Goal: Task Accomplishment & Management: Complete application form

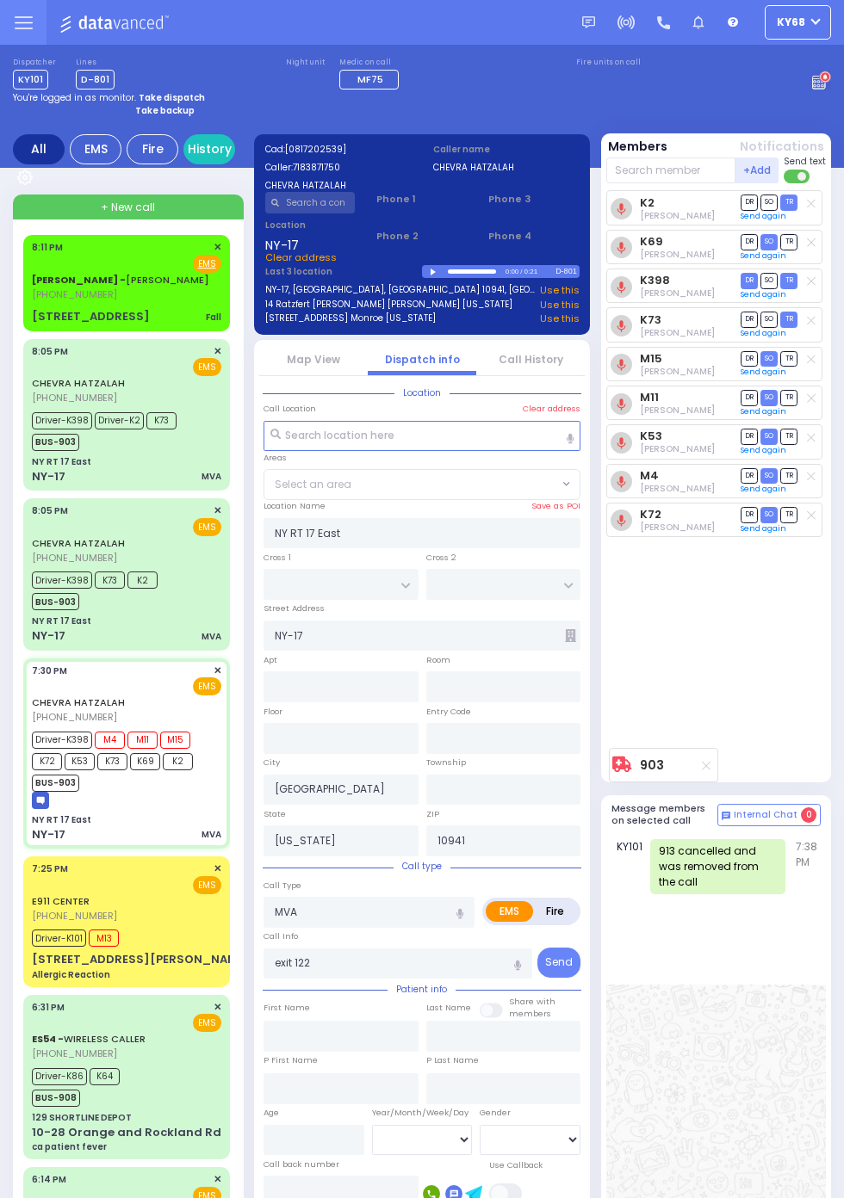
select select
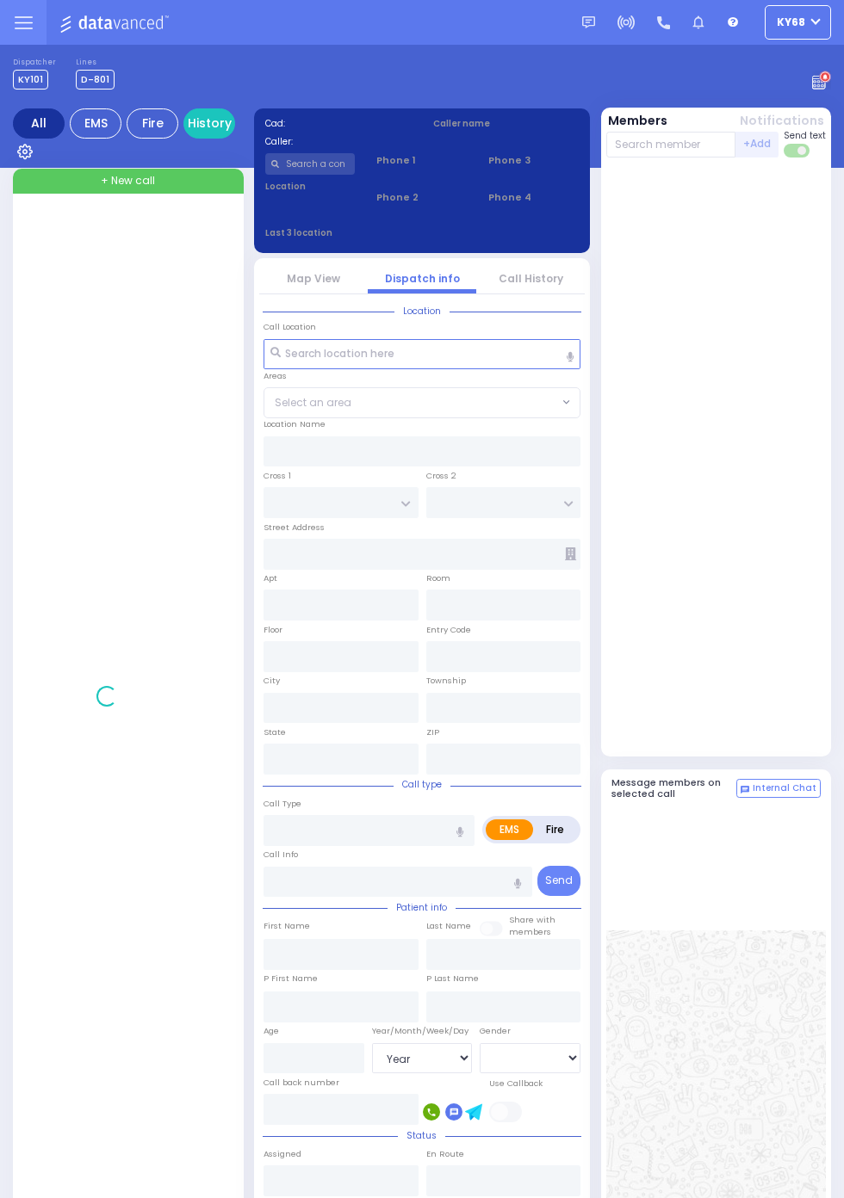
select select "Year"
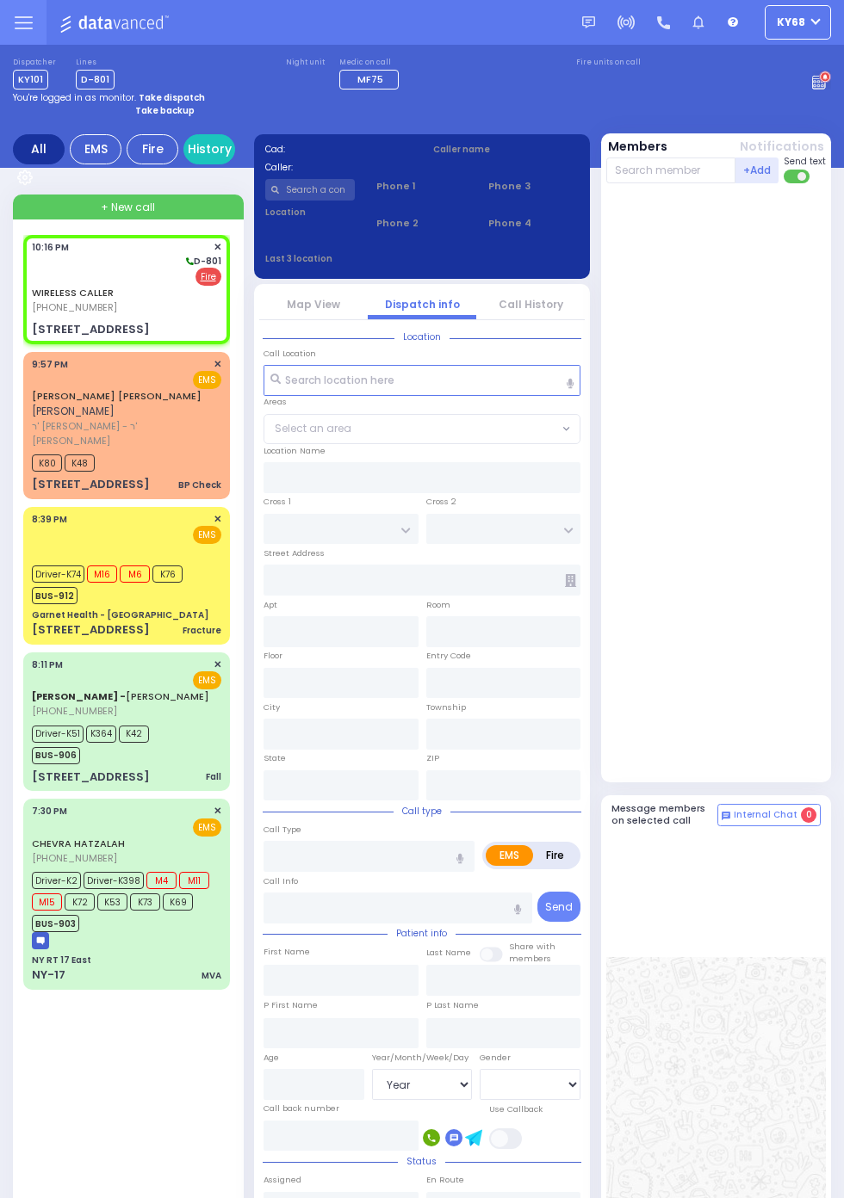
select select
radio input "false"
radio input "true"
select select
type input "22:16"
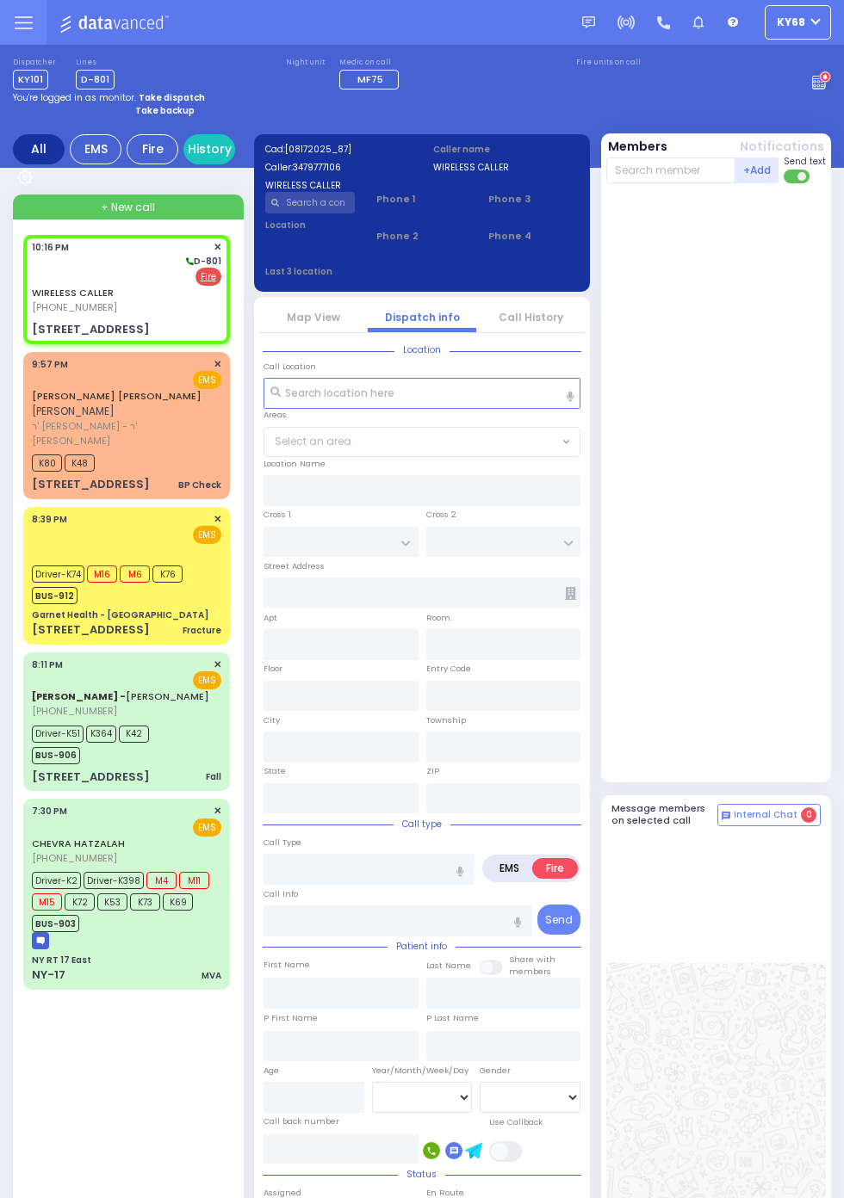
type input "CHEVRON RD"
type input "[GEOGRAPHIC_DATA]"
type input "[STREET_ADDRESS]"
type input "[PERSON_NAME]"
type input "[US_STATE]"
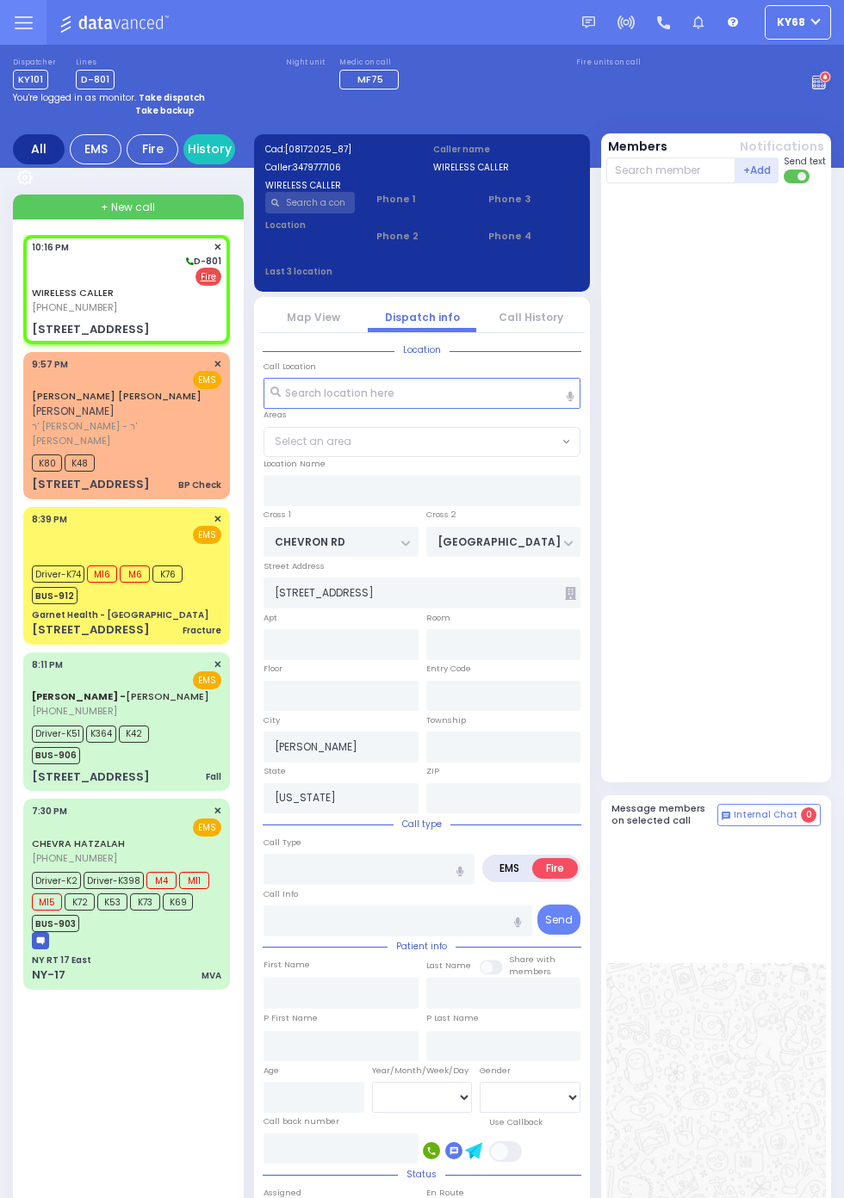
type input "10950"
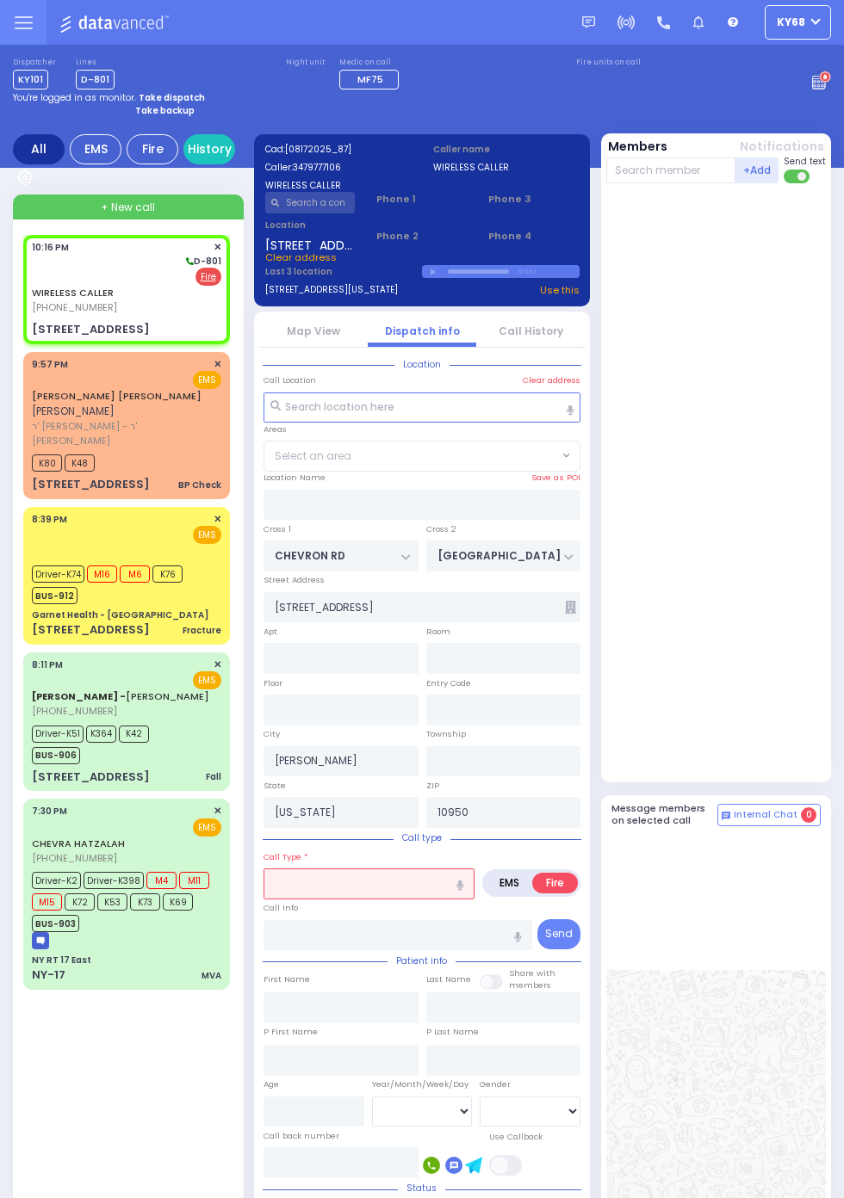
select select "SECTION 5"
select select
type input "smok"
radio input "true"
select select
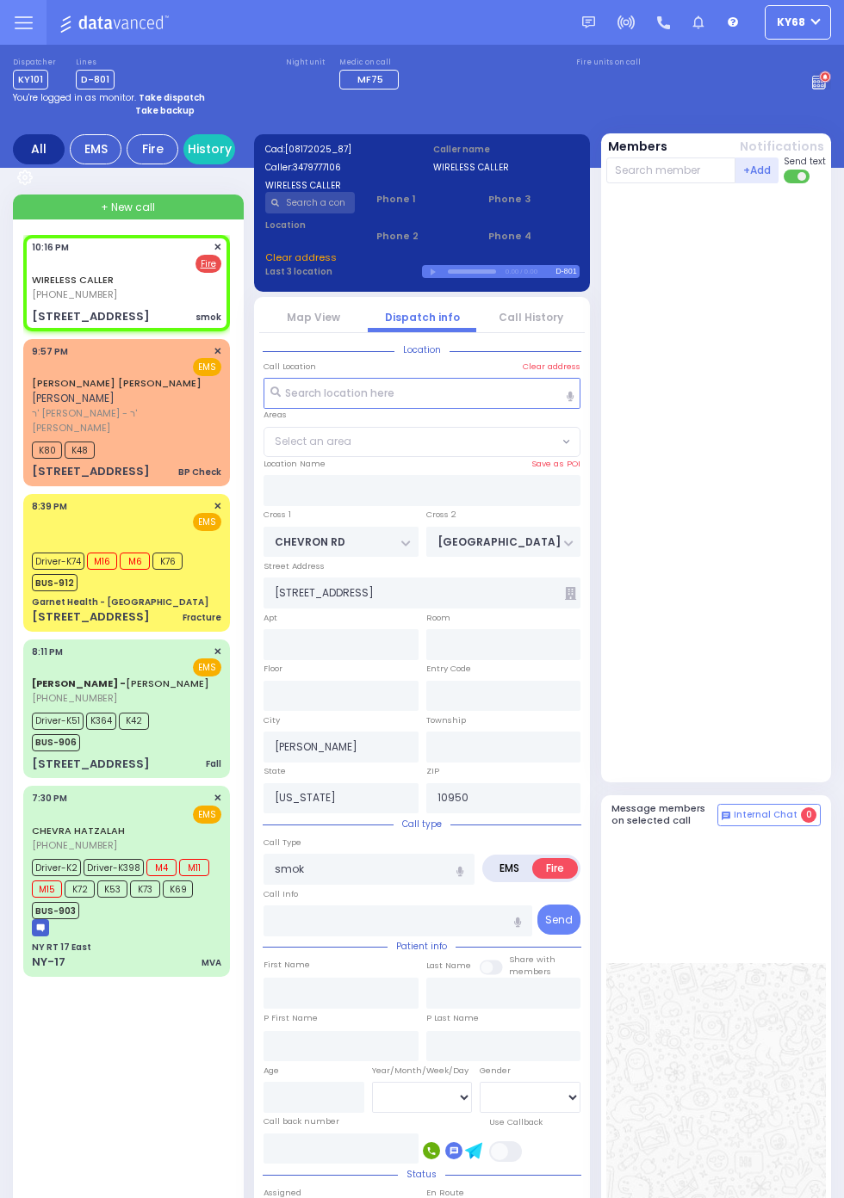
select select
radio input "true"
select select
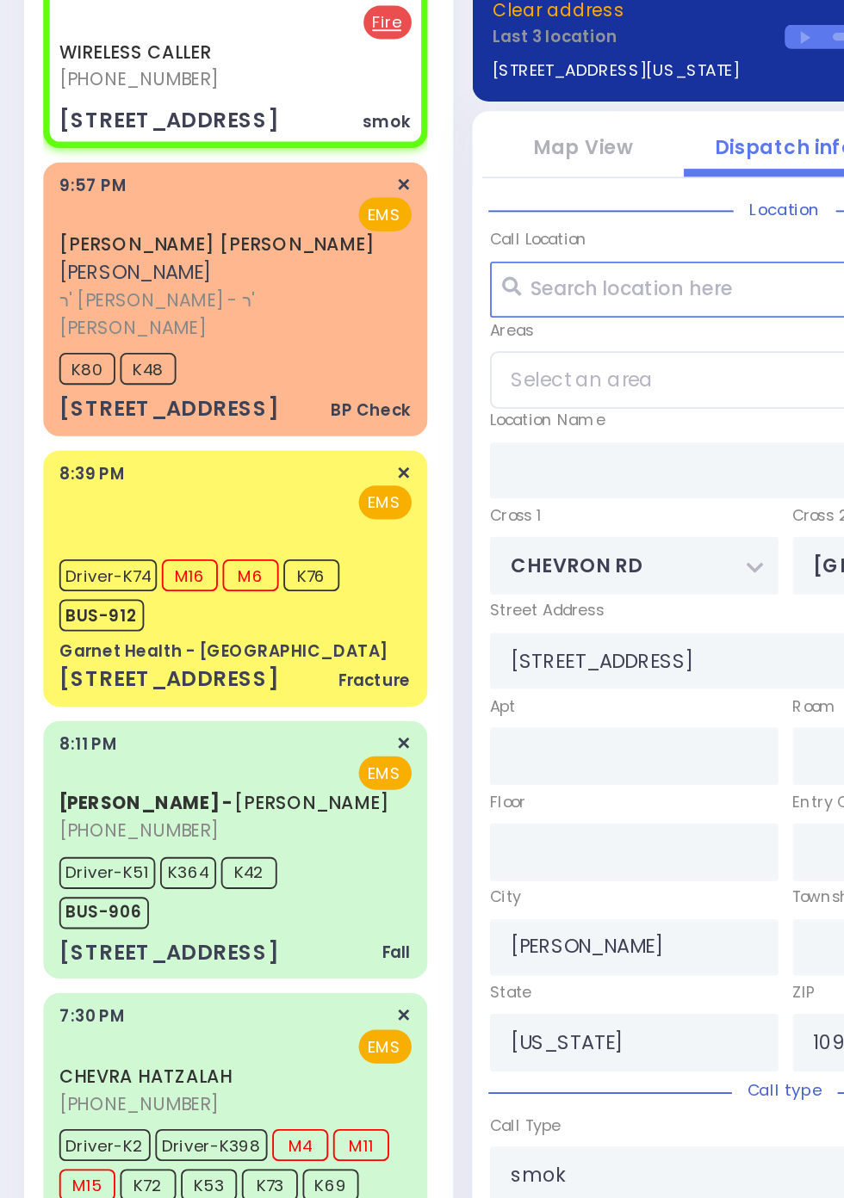
select select "SECTION 5"
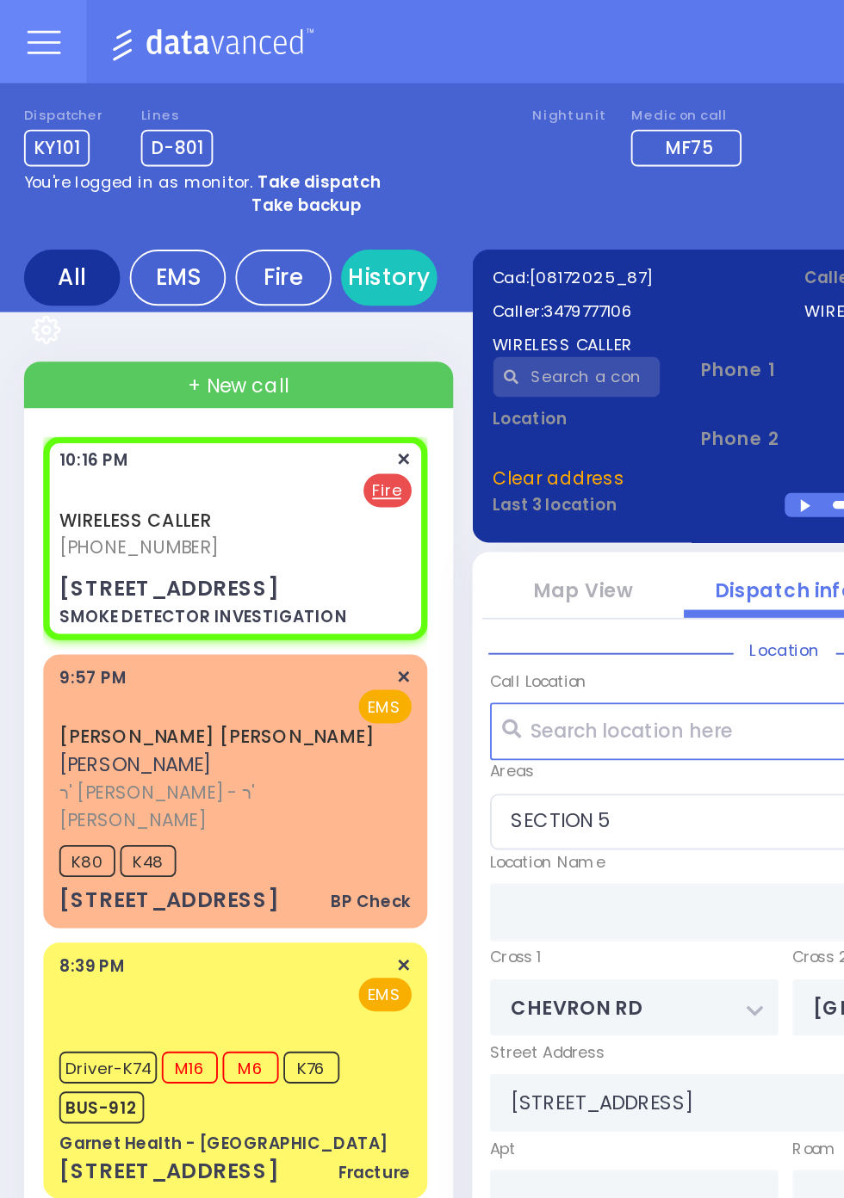
select select
type input "SMOKE DETECTOR INVESTIGATION"
radio input "true"
select select
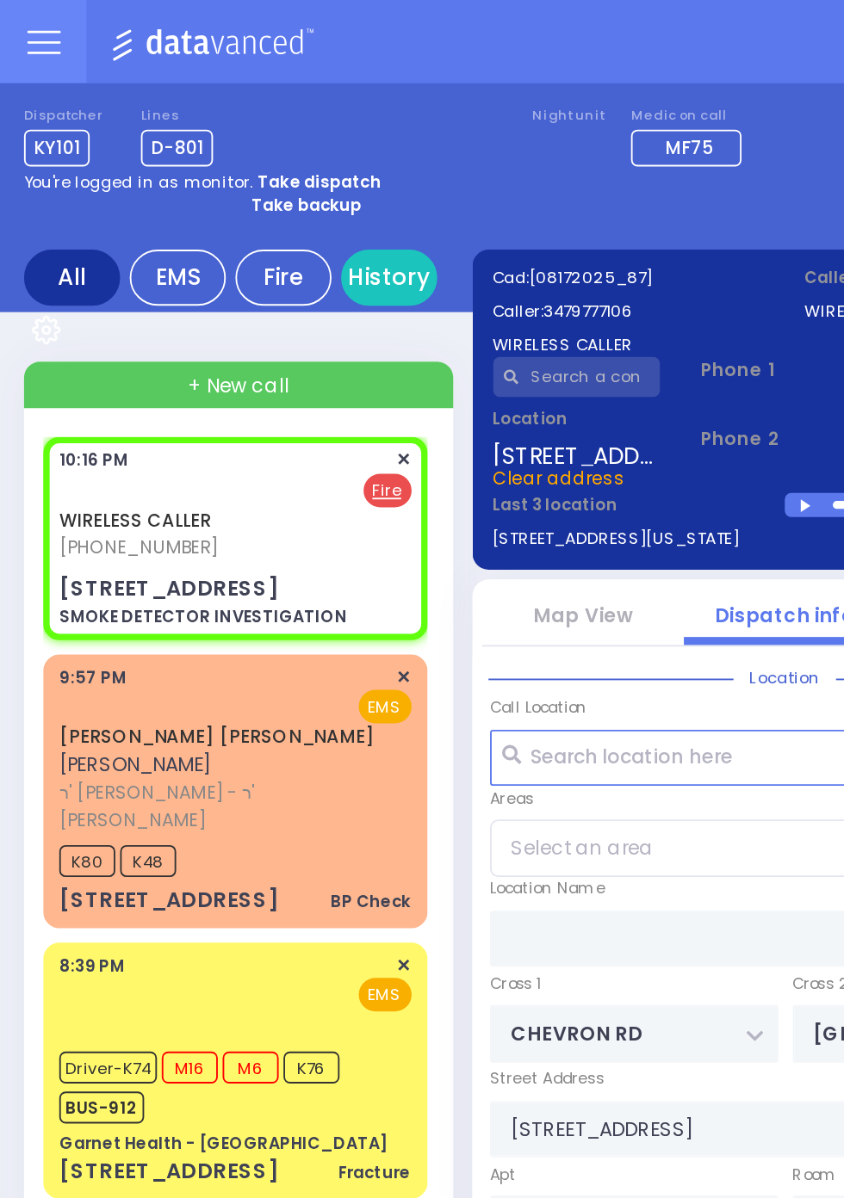
select select "SECTION 5"
select select
radio input "true"
select select
select select "SECTION 5"
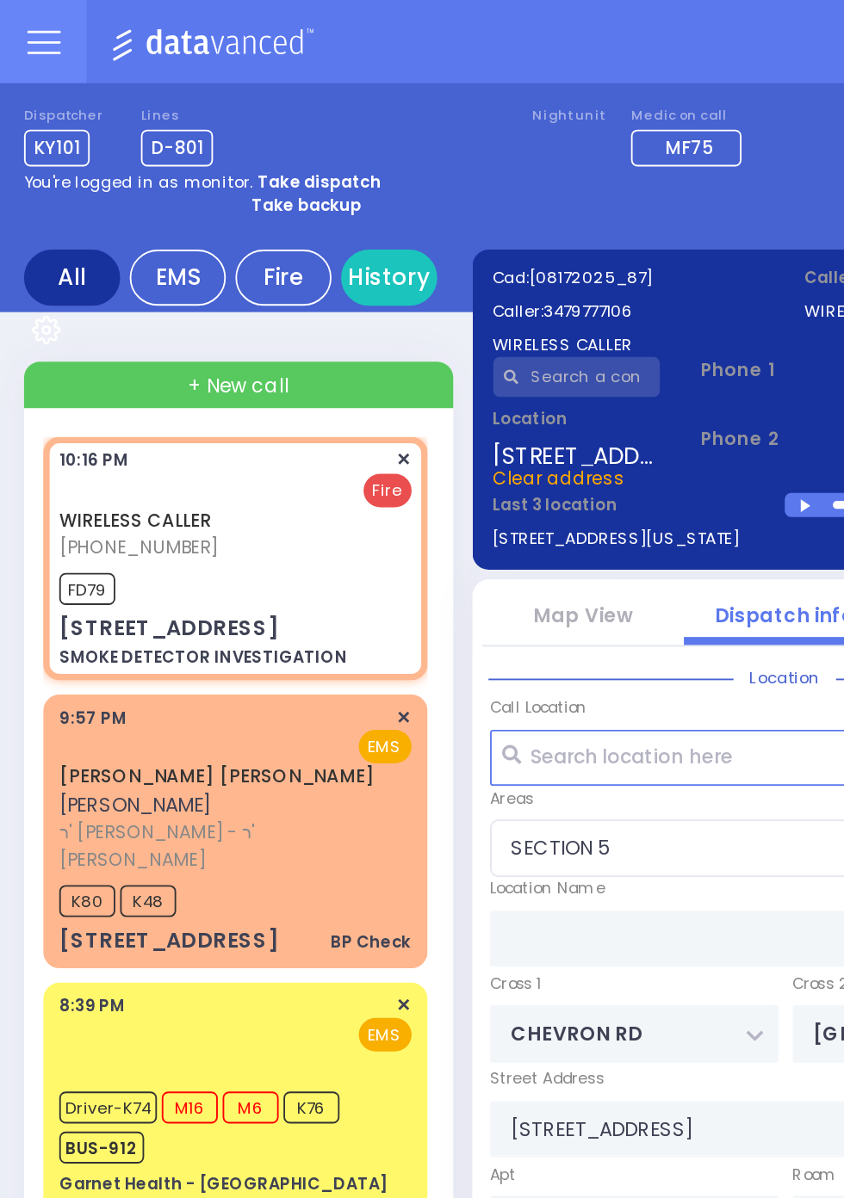
select select
radio input "true"
select select
type input "22:17"
select select "SECTION 5"
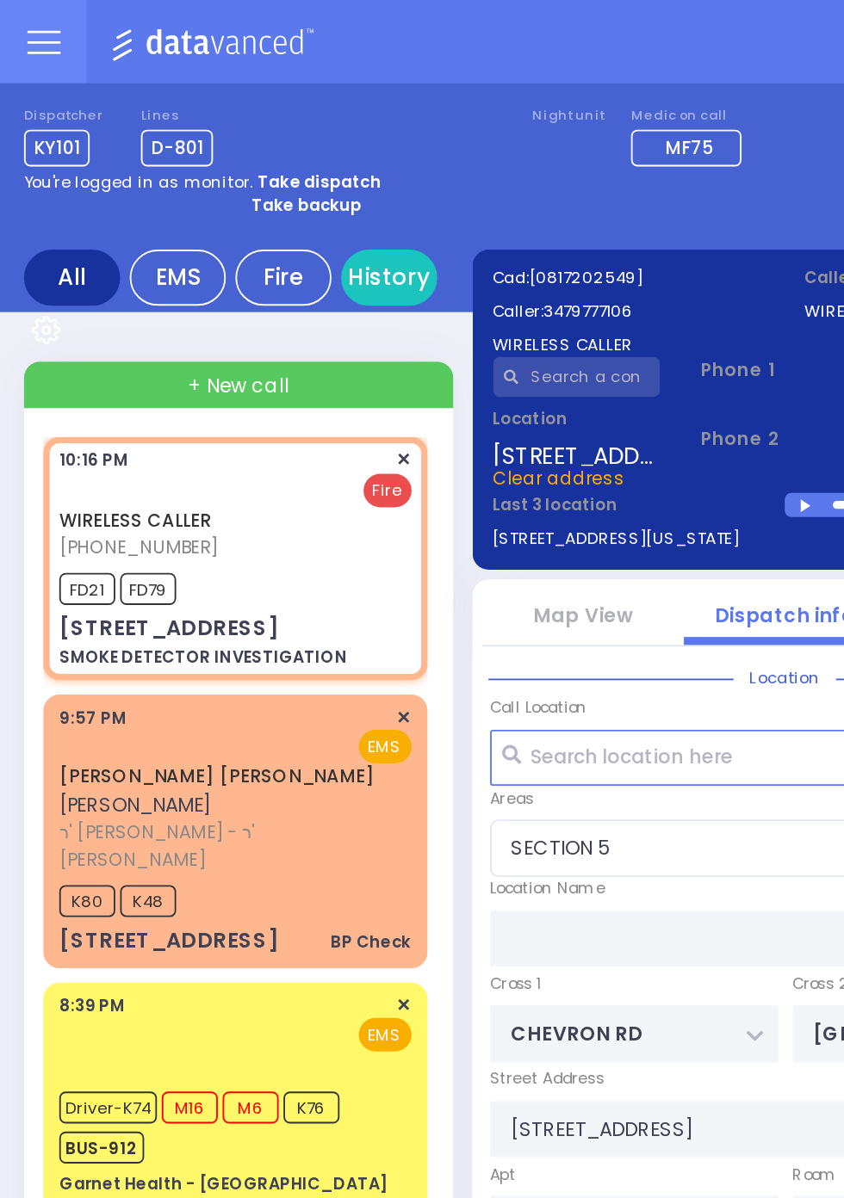
select select
radio input "true"
select select
select select "SECTION 5"
